Goal: Task Accomplishment & Management: Complete application form

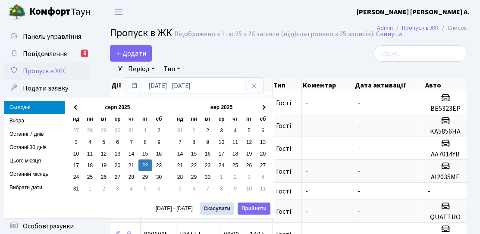
select select "25"
click at [127, 61] on link "Додати" at bounding box center [131, 53] width 42 height 16
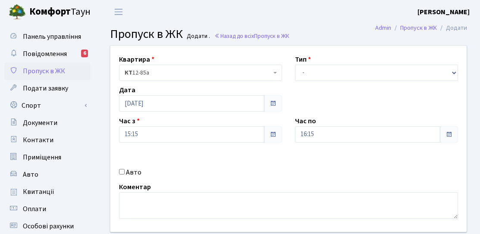
click at [129, 174] on label "Авто" at bounding box center [134, 172] width 16 height 10
click at [125, 174] on input "Авто" at bounding box center [122, 172] width 6 height 6
checkbox input "true"
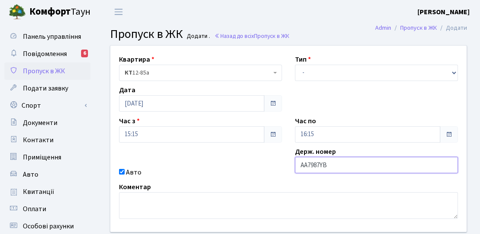
type input "АА7987YB"
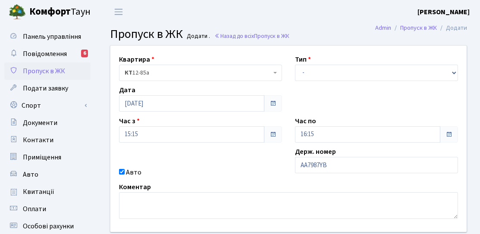
click at [327, 64] on div "Тип - Доставка Таксі Гості Сервіс" at bounding box center [377, 67] width 176 height 27
click at [329, 72] on select "- Доставка Таксі Гості Сервіс" at bounding box center [376, 73] width 163 height 16
click at [324, 72] on select "- Доставка Таксі Гості Сервіс" at bounding box center [376, 73] width 163 height 16
click at [306, 74] on select "- Доставка Таксі Гості Сервіс" at bounding box center [376, 73] width 163 height 16
select select "3"
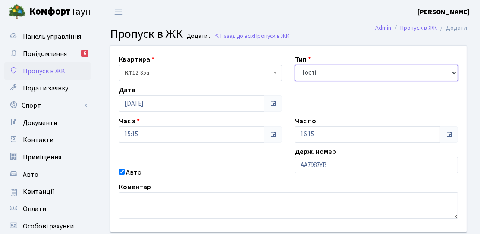
click at [295, 65] on select "- Доставка Таксі Гості Сервіс" at bounding box center [376, 73] width 163 height 16
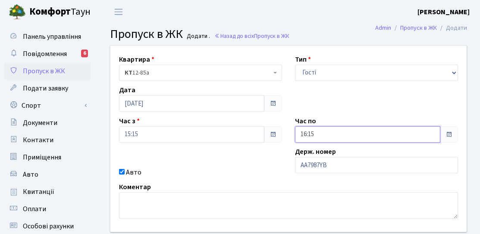
click at [311, 128] on input "16:15" at bounding box center [367, 134] width 145 height 16
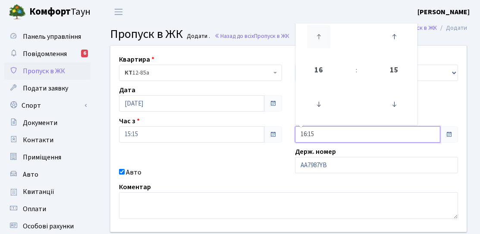
click at [320, 49] on link at bounding box center [318, 36] width 25 height 31
click at [324, 40] on icon at bounding box center [318, 36] width 23 height 23
type input "19:15"
click at [248, 162] on div "Квартира <b>КТ</b>&nbsp;&nbsp;&nbsp;&nbsp;12-85а КТ 12-85а Тип - Доставка Таксі…" at bounding box center [288, 139] width 369 height 186
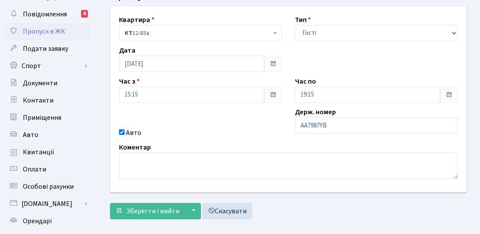
scroll to position [129, 0]
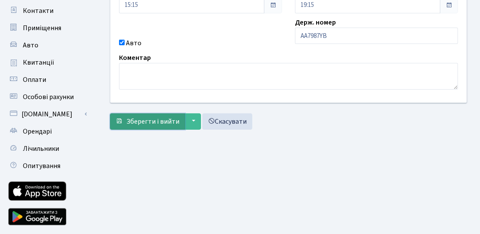
click at [166, 122] on span "Зберегти і вийти" at bounding box center [152, 121] width 53 height 9
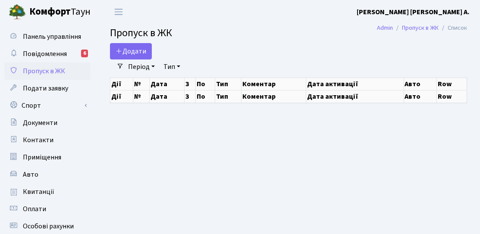
select select "25"
